Goal: Task Accomplishment & Management: Manage account settings

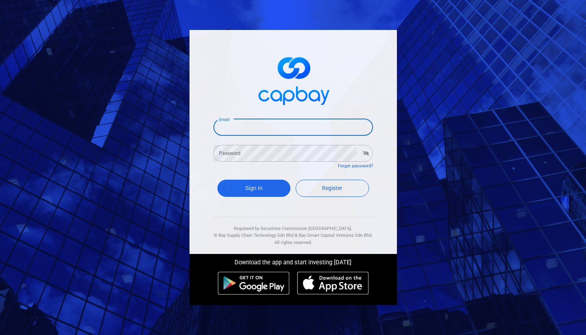
type input "[EMAIL_ADDRESS][DOMAIN_NAME]"
click at [254, 188] on button "Sign In" at bounding box center [253, 187] width 73 height 17
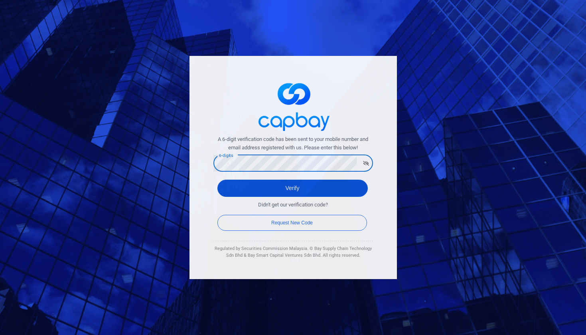
click at [292, 188] on button "Verify" at bounding box center [292, 187] width 150 height 17
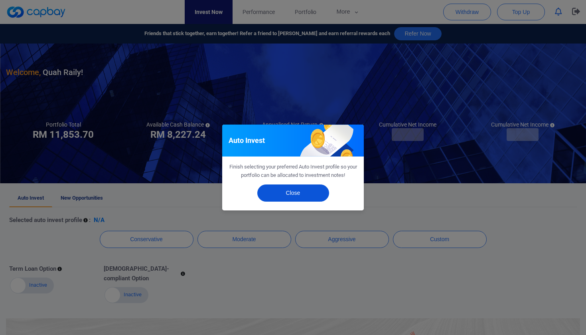
click at [285, 193] on button "Close" at bounding box center [293, 192] width 72 height 17
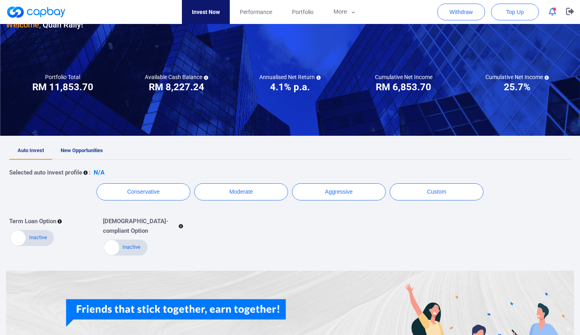
scroll to position [45, 0]
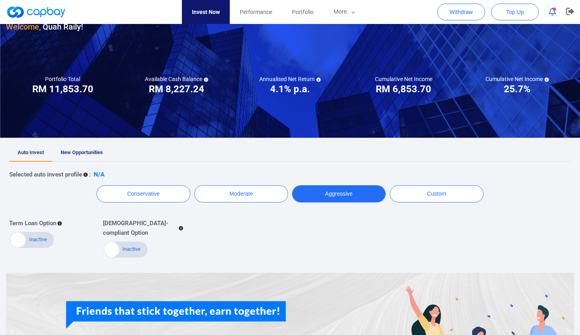
click at [357, 193] on button "Aggressive" at bounding box center [339, 193] width 94 height 17
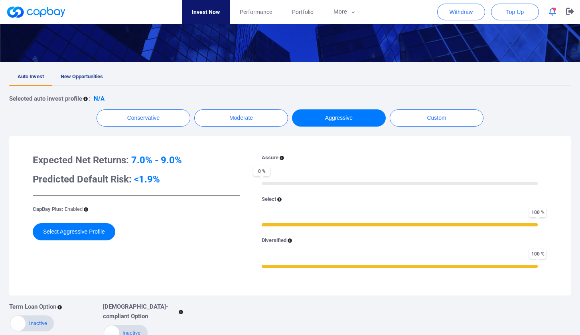
scroll to position [144, 0]
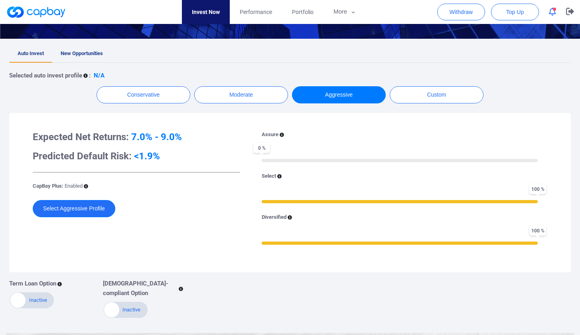
click at [94, 209] on button "Select Aggressive Profile" at bounding box center [74, 208] width 83 height 17
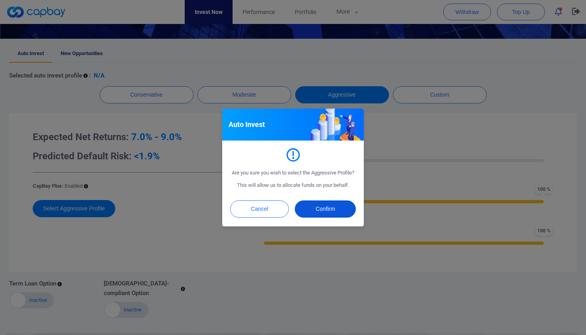
click at [321, 206] on button "Confirm" at bounding box center [325, 208] width 61 height 17
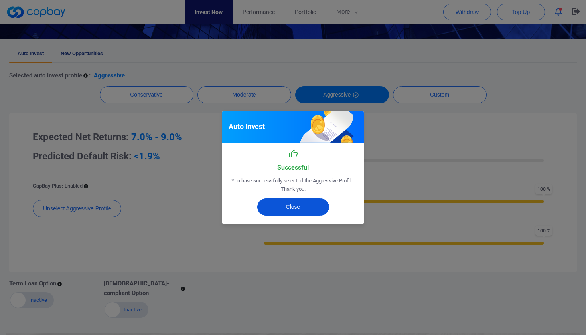
click at [296, 208] on button "Close" at bounding box center [293, 206] width 72 height 17
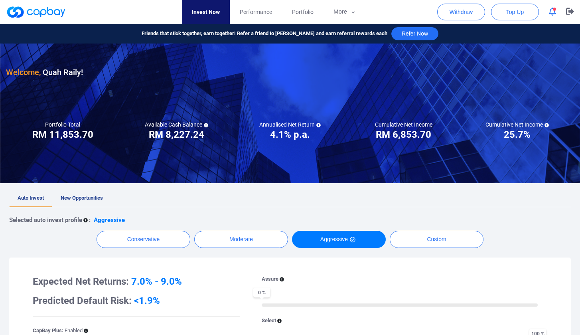
scroll to position [0, 0]
click at [49, 12] on link at bounding box center [36, 12] width 60 height 13
